Goal: Complete application form

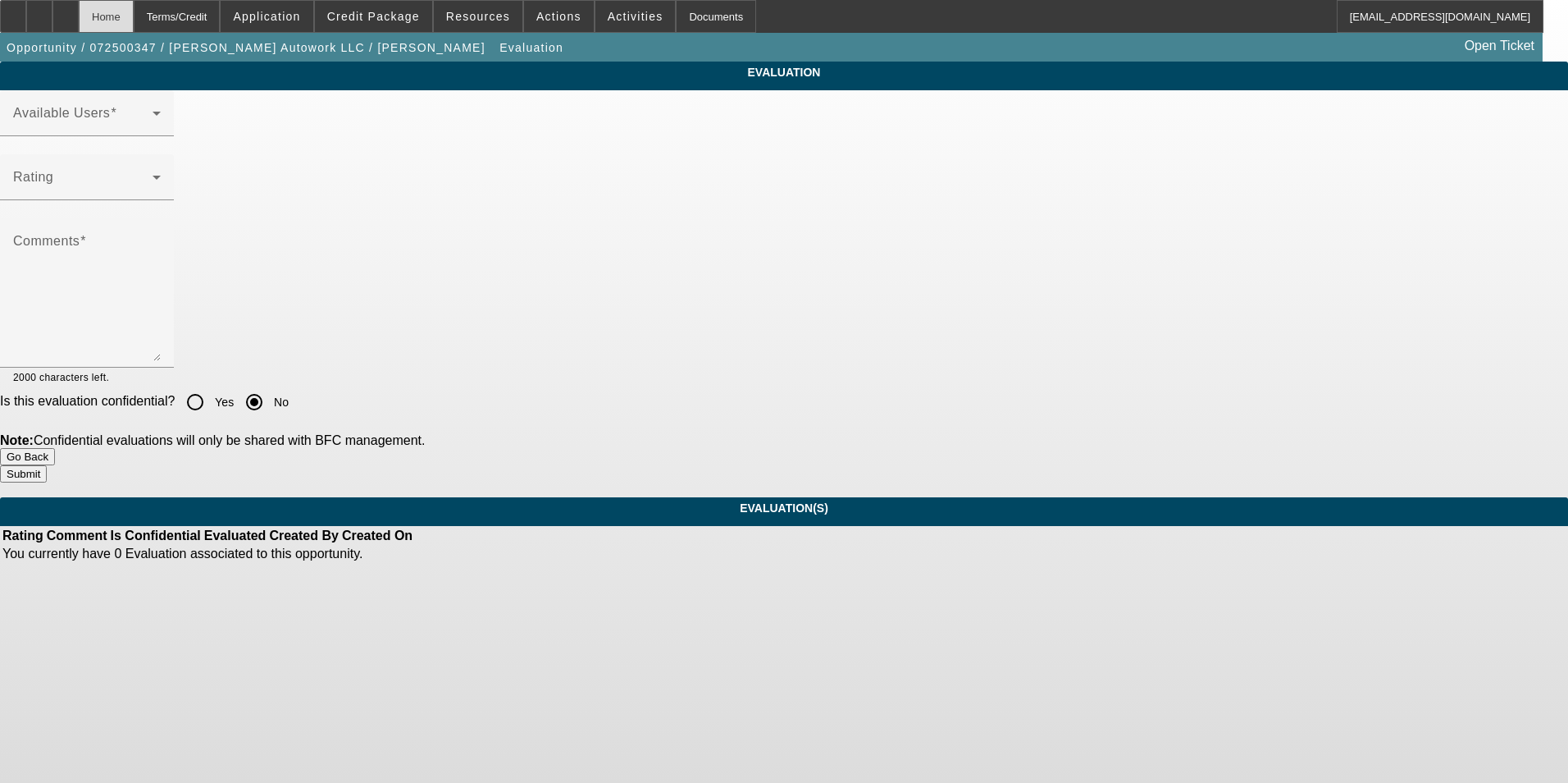
click at [134, 19] on div "Home" at bounding box center [106, 16] width 55 height 33
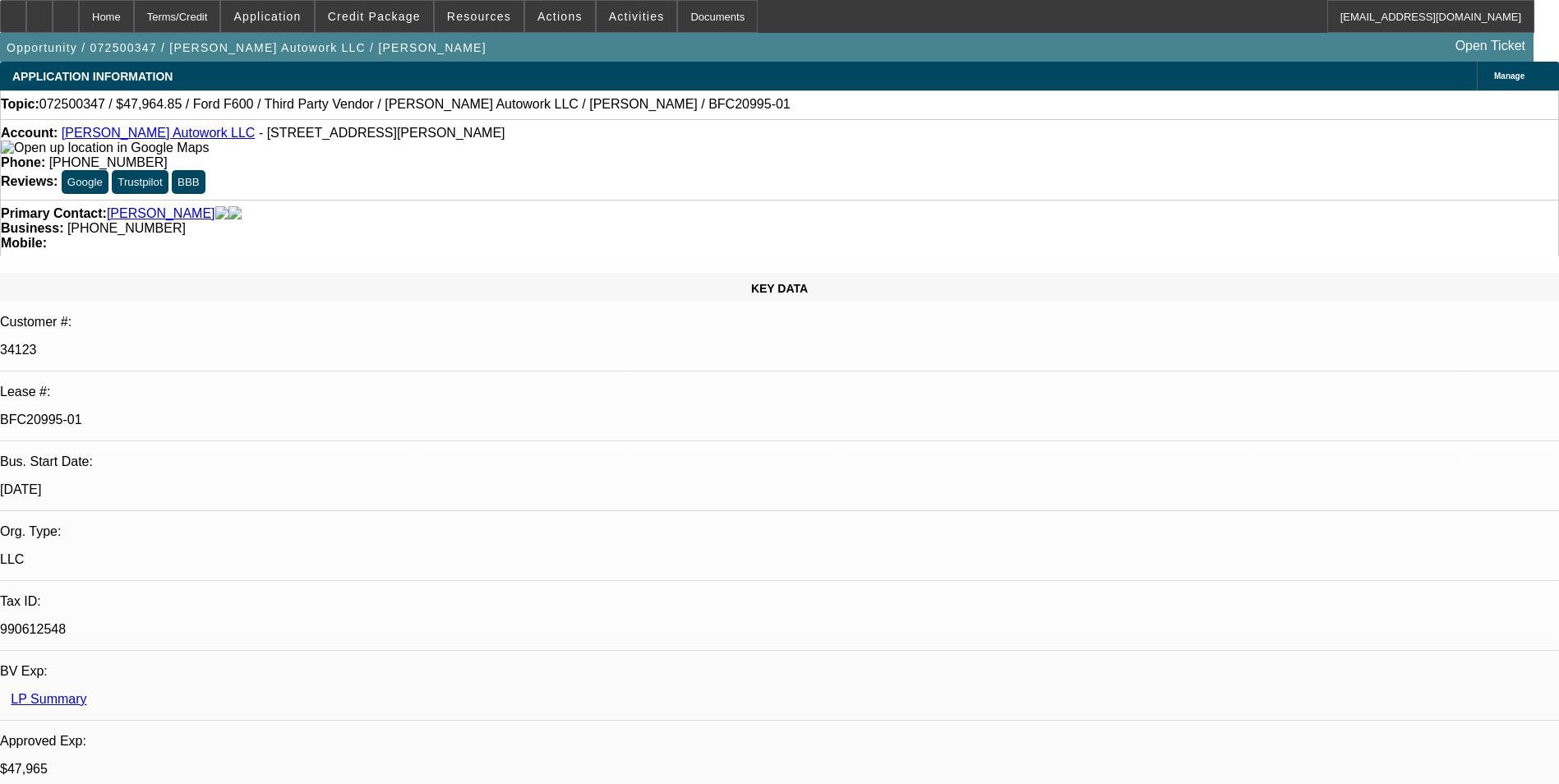
select select "0"
select select "2"
select select "0"
select select "2"
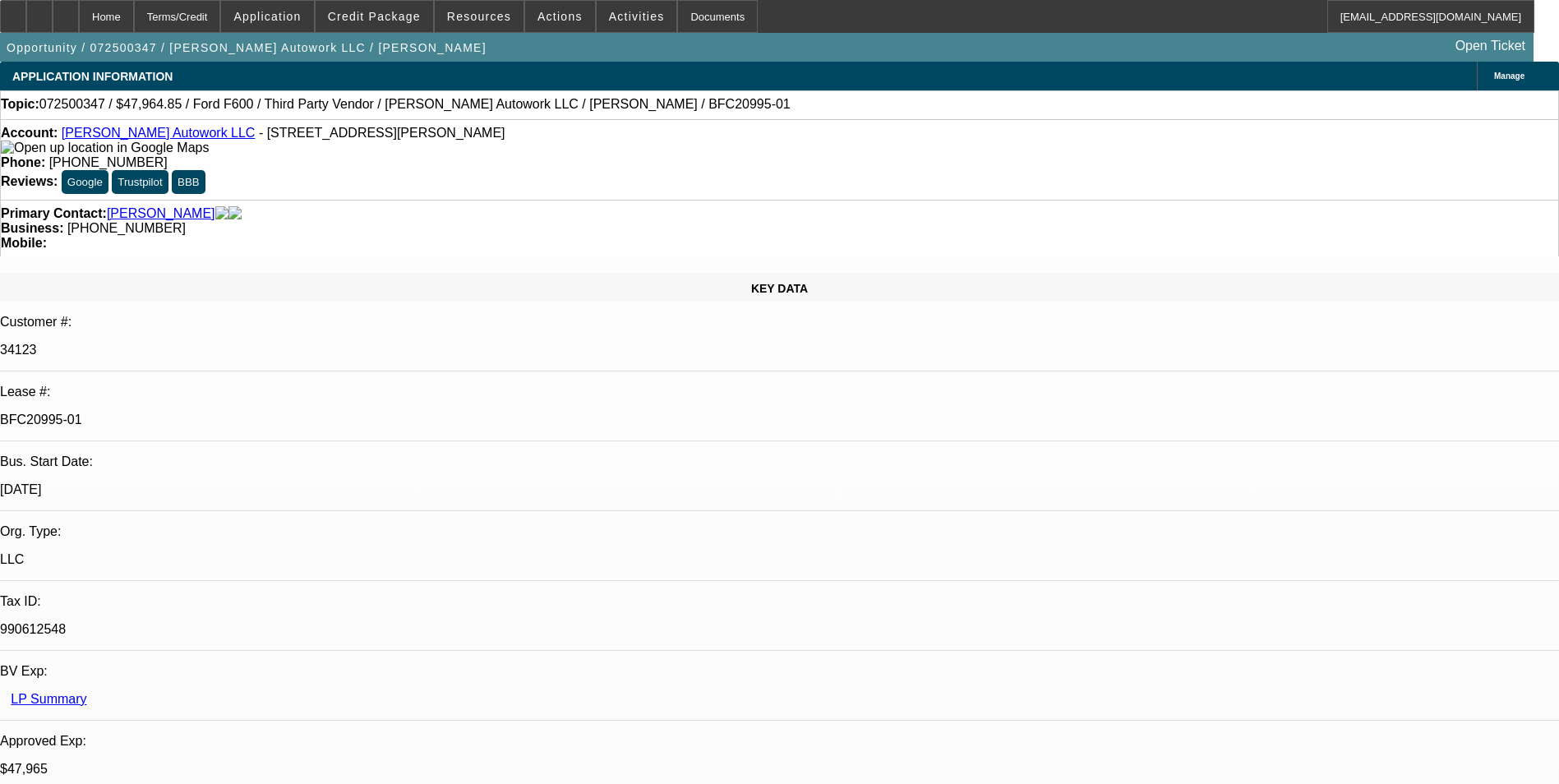
select select "0.1"
select select "0"
select select "2"
select select "0"
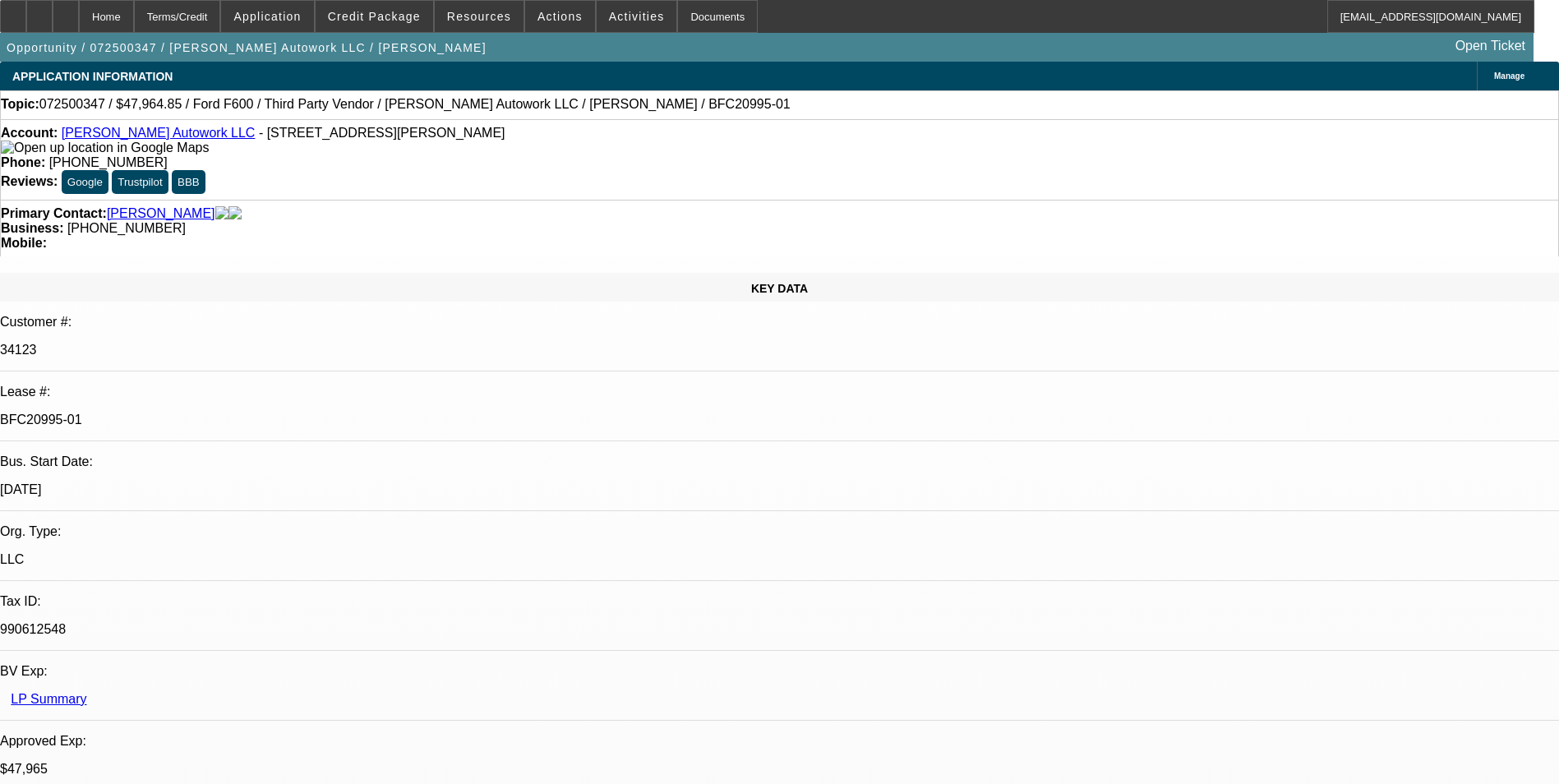
select select "2"
select select "0.1"
select select "1"
select select "2"
select select "6"
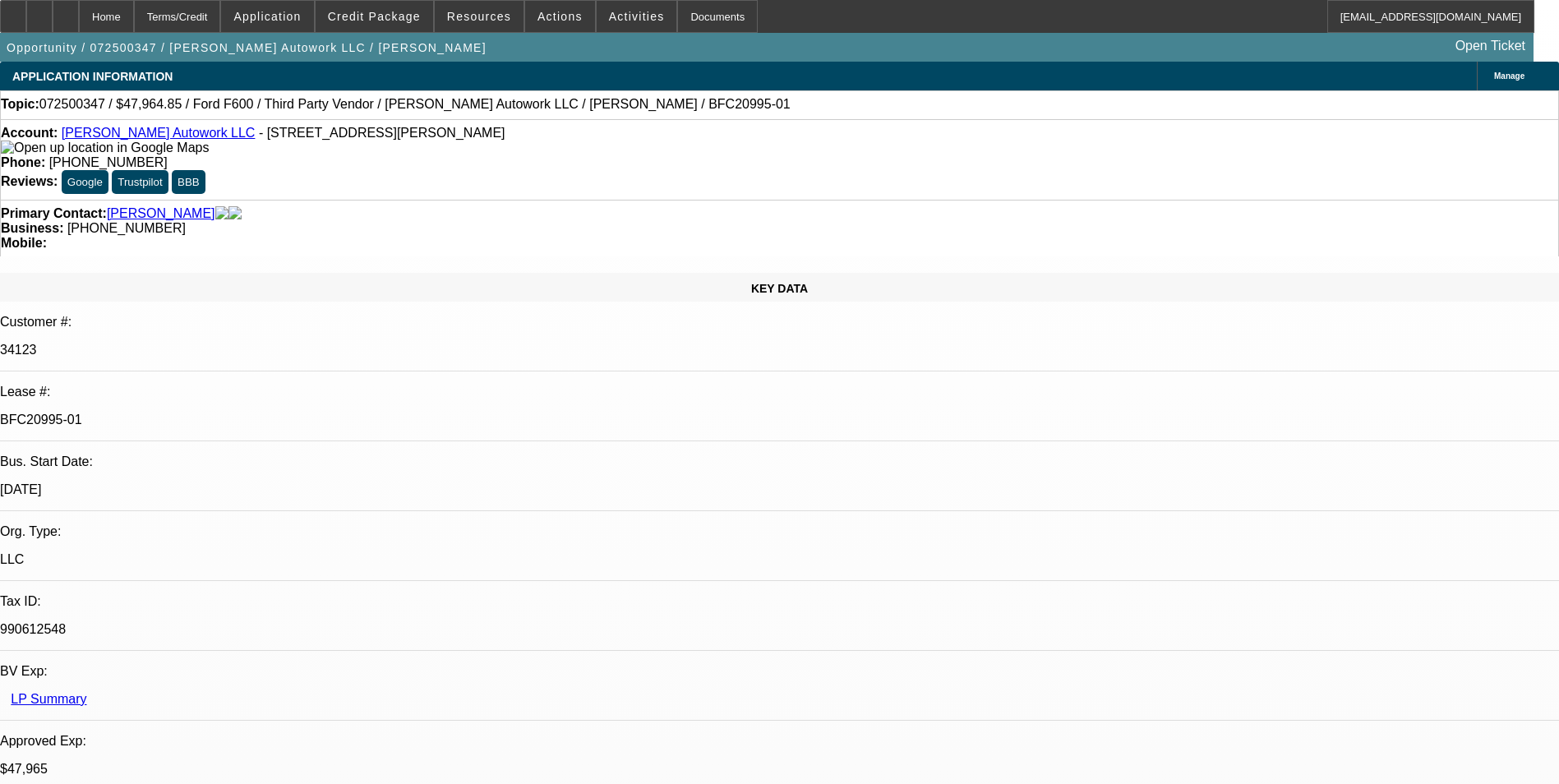
select select "1"
select select "2"
select select "4"
select select "1"
select select "2"
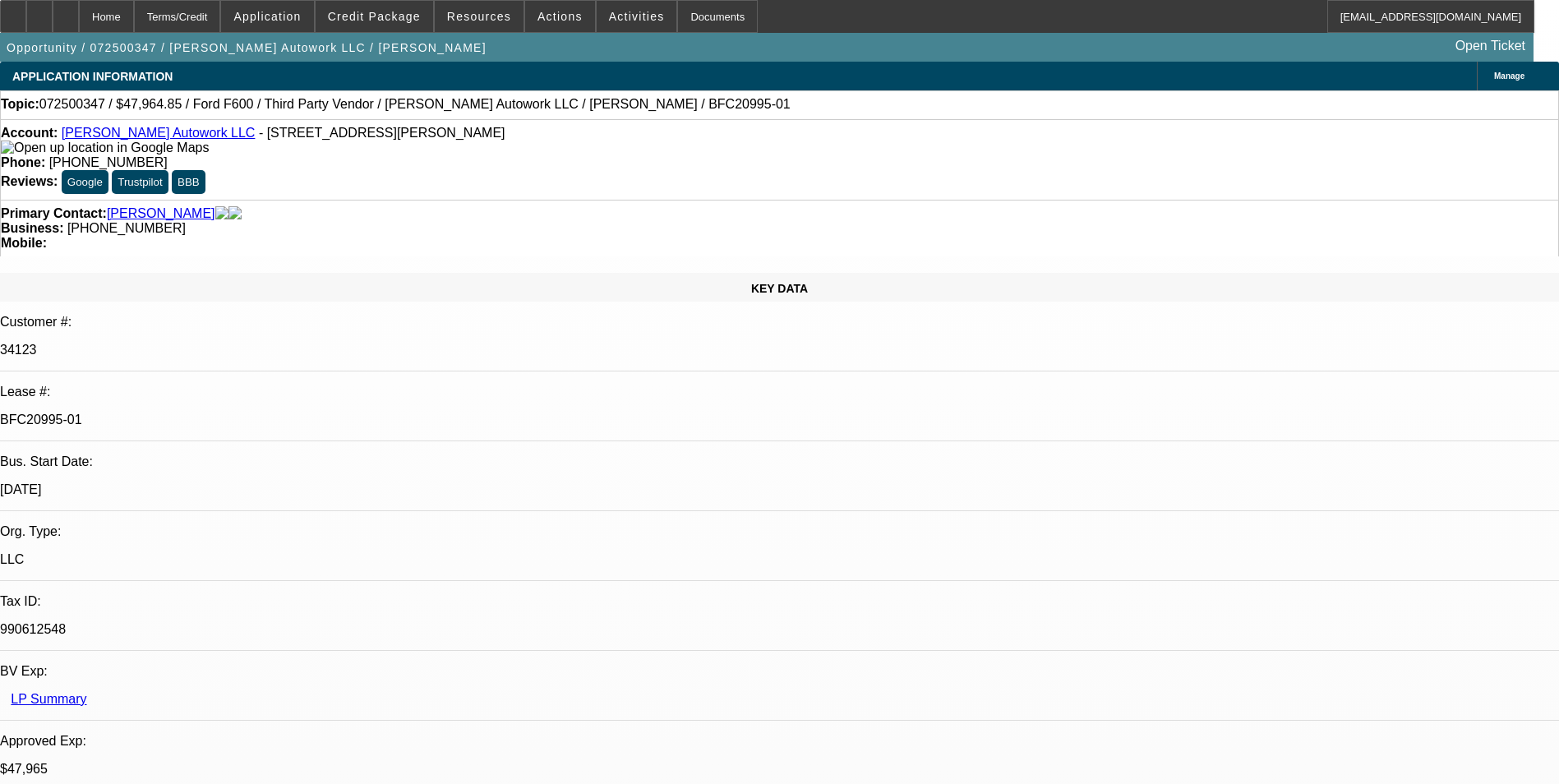
select select "6"
select select "1"
select select "2"
select select "4"
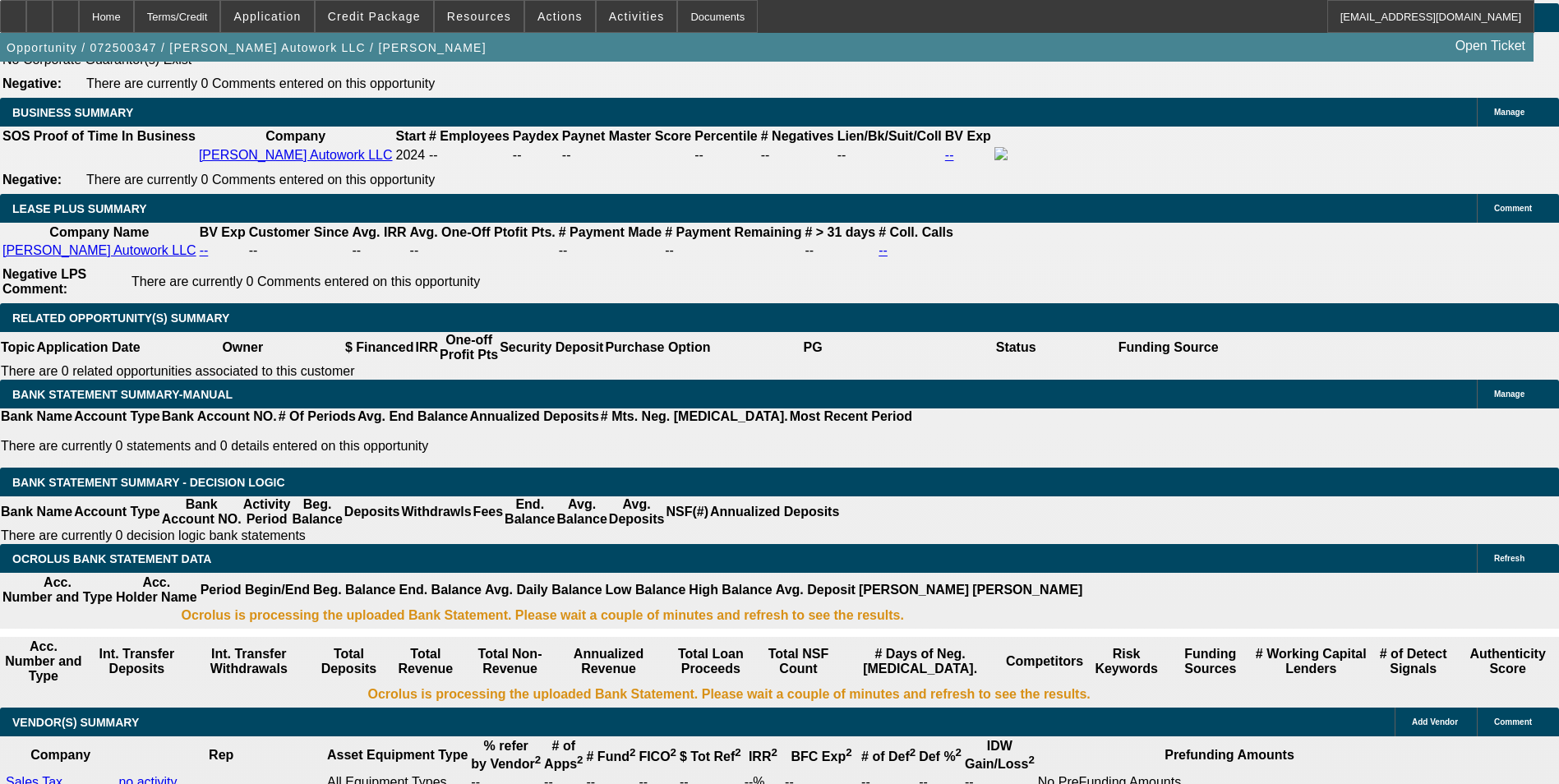
scroll to position [2875, 0]
